Goal: Register for event/course

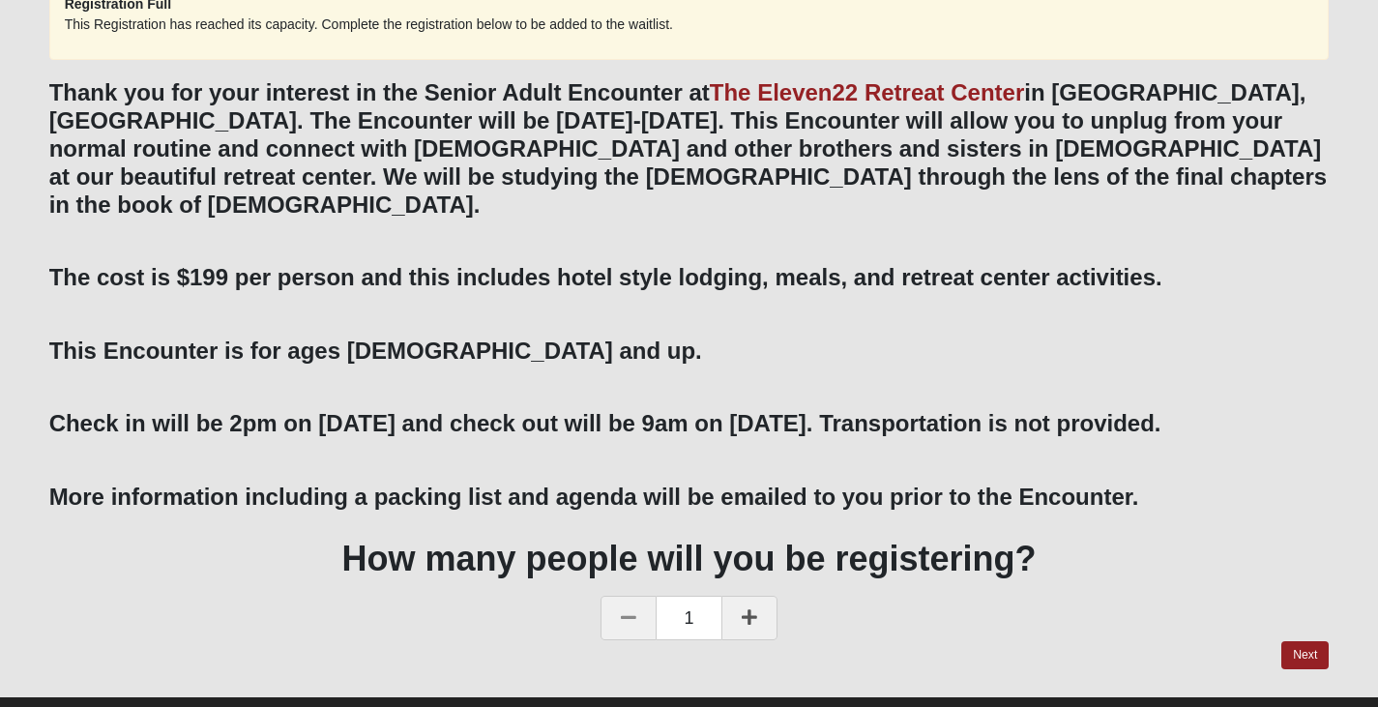
scroll to position [253, 0]
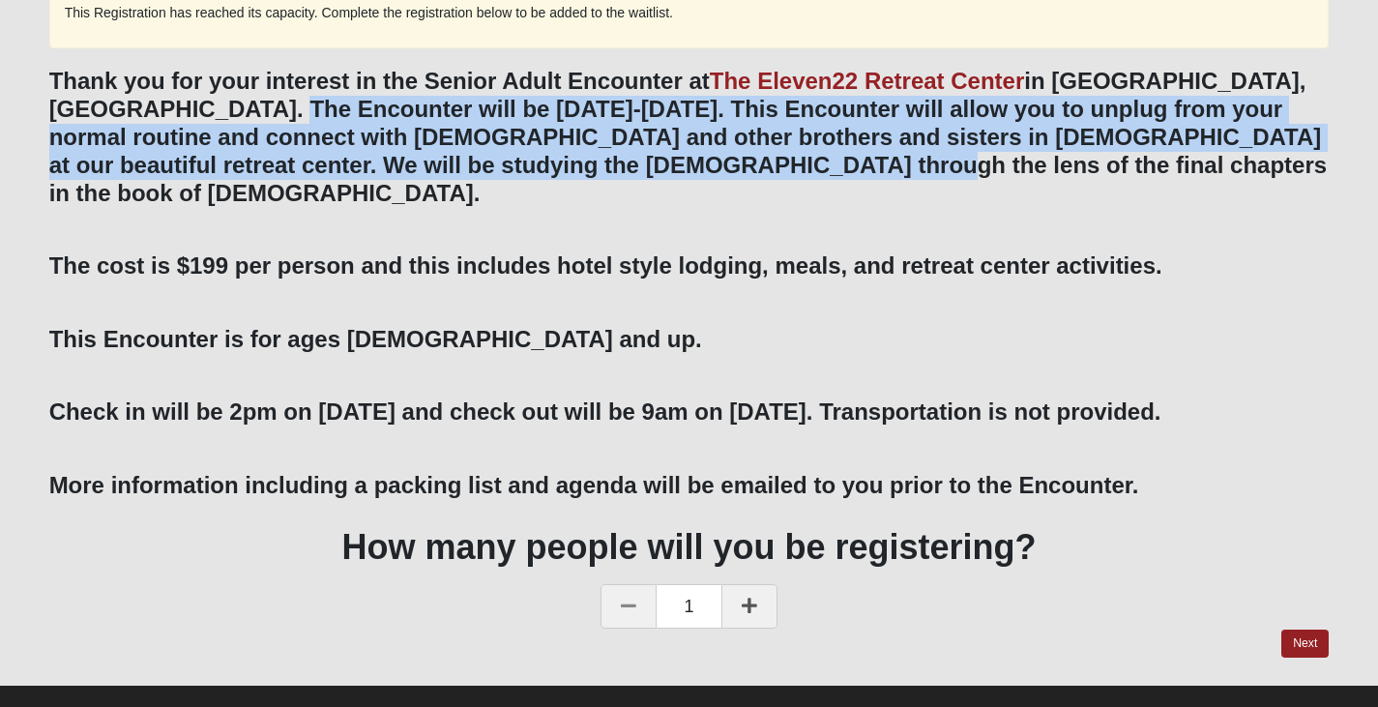
drag, startPoint x: 261, startPoint y: 111, endPoint x: 844, endPoint y: 170, distance: 586.2
click at [844, 170] on h3 "Thank you for your interest in the Senior Adult Encounter at The [GEOGRAPHIC_DA…" at bounding box center [689, 137] width 1281 height 139
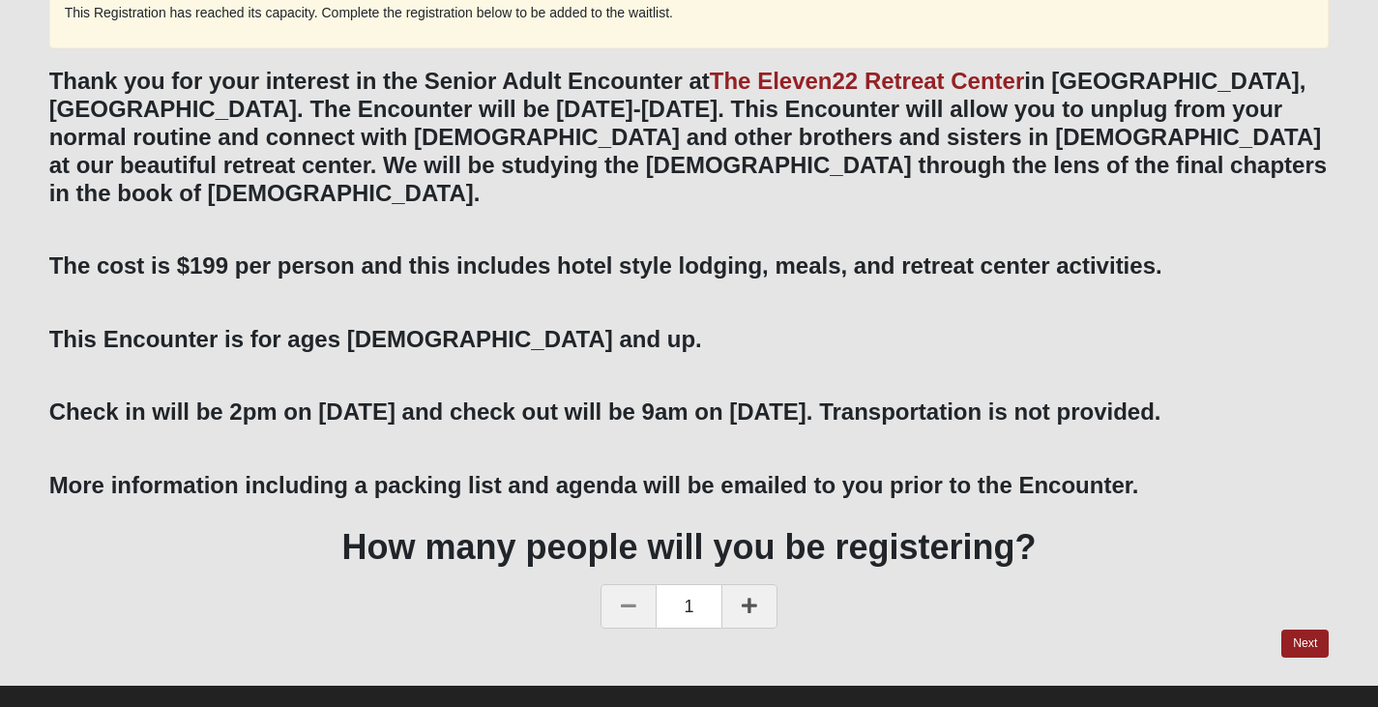
click at [833, 472] on b "More information including a packing list and agenda will be emailed to you pri…" at bounding box center [594, 485] width 1090 height 26
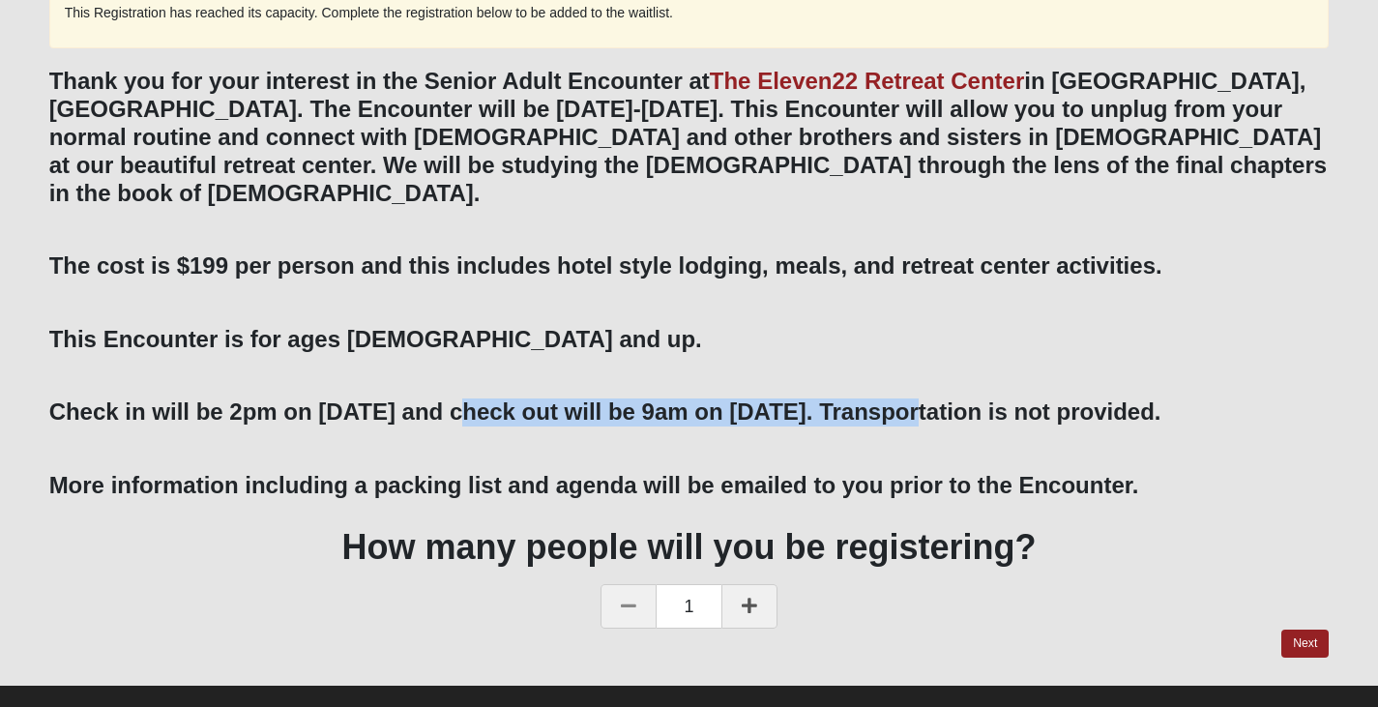
drag, startPoint x: 473, startPoint y: 384, endPoint x: 974, endPoint y: 382, distance: 501.0
click at [974, 398] on b "Check in will be 2pm on November 3 and check out will be 9am on November 5. Tra…" at bounding box center [605, 411] width 1112 height 26
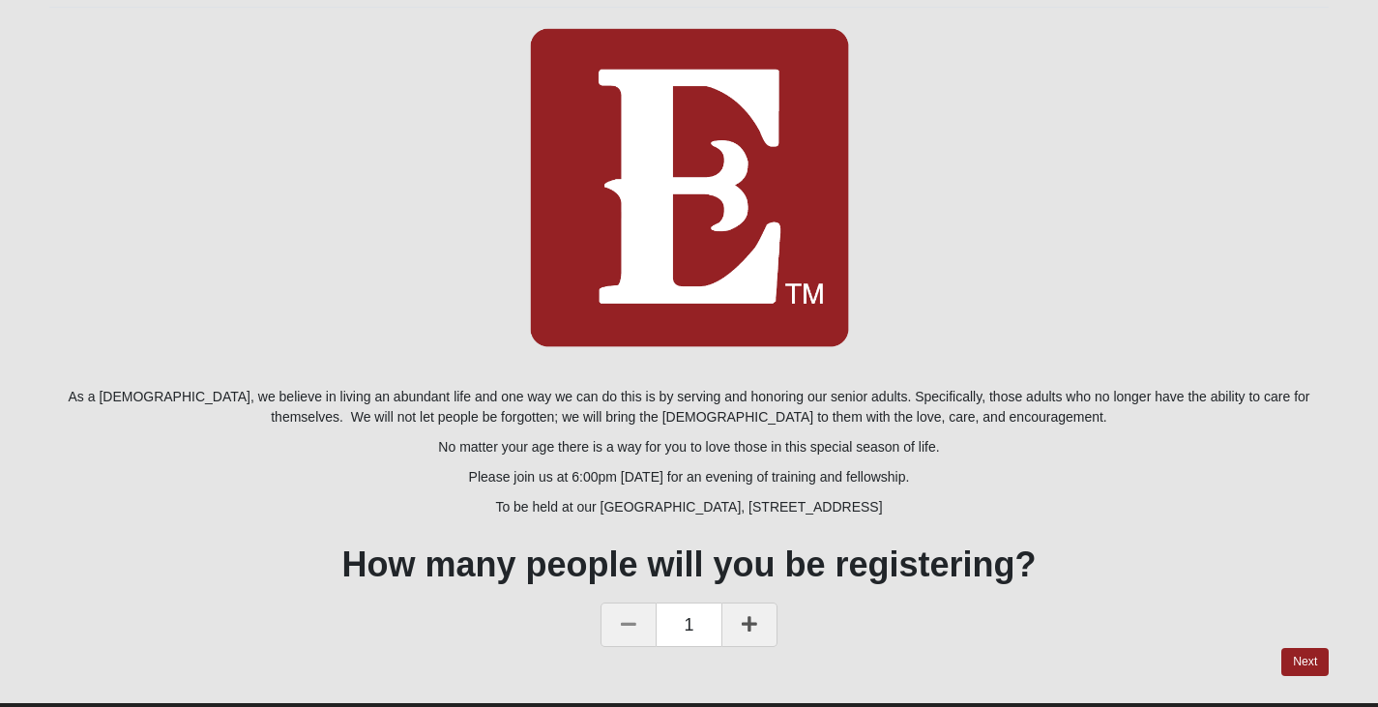
scroll to position [239, 0]
